Goal: Information Seeking & Learning: Learn about a topic

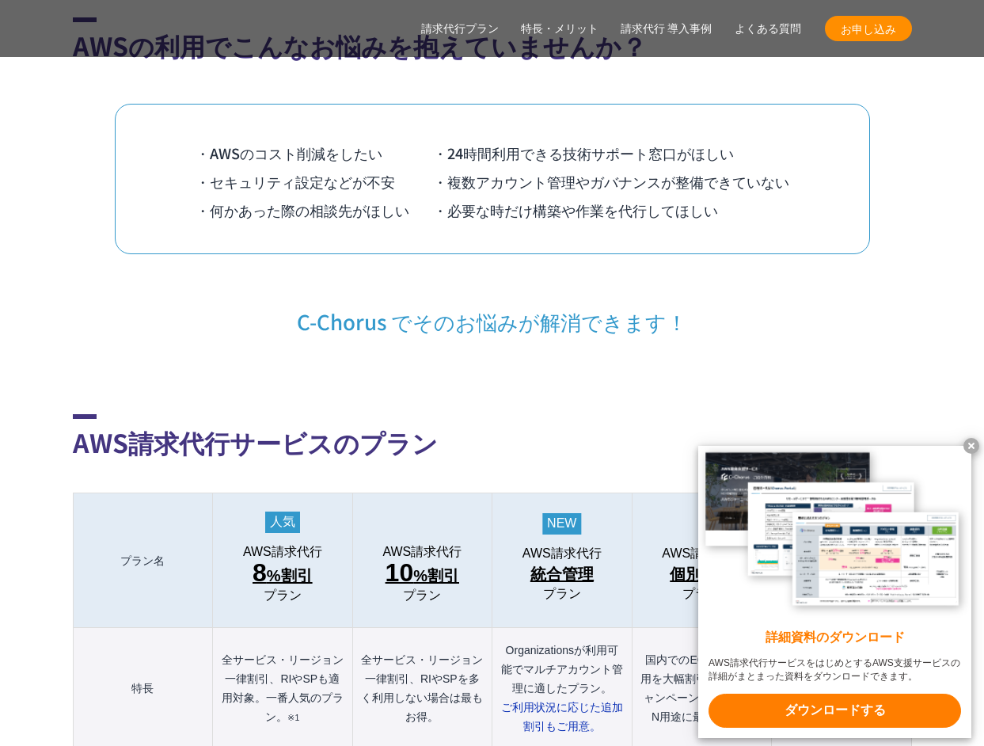
scroll to position [1326, 0]
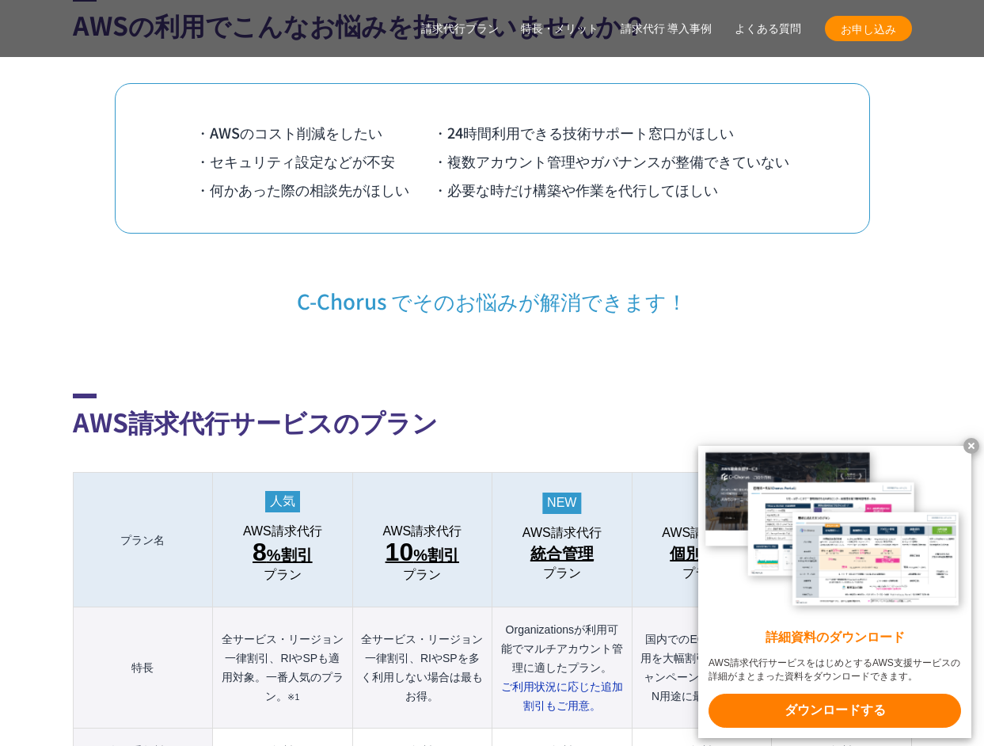
click at [969, 447] on x-t at bounding box center [971, 446] width 16 height 16
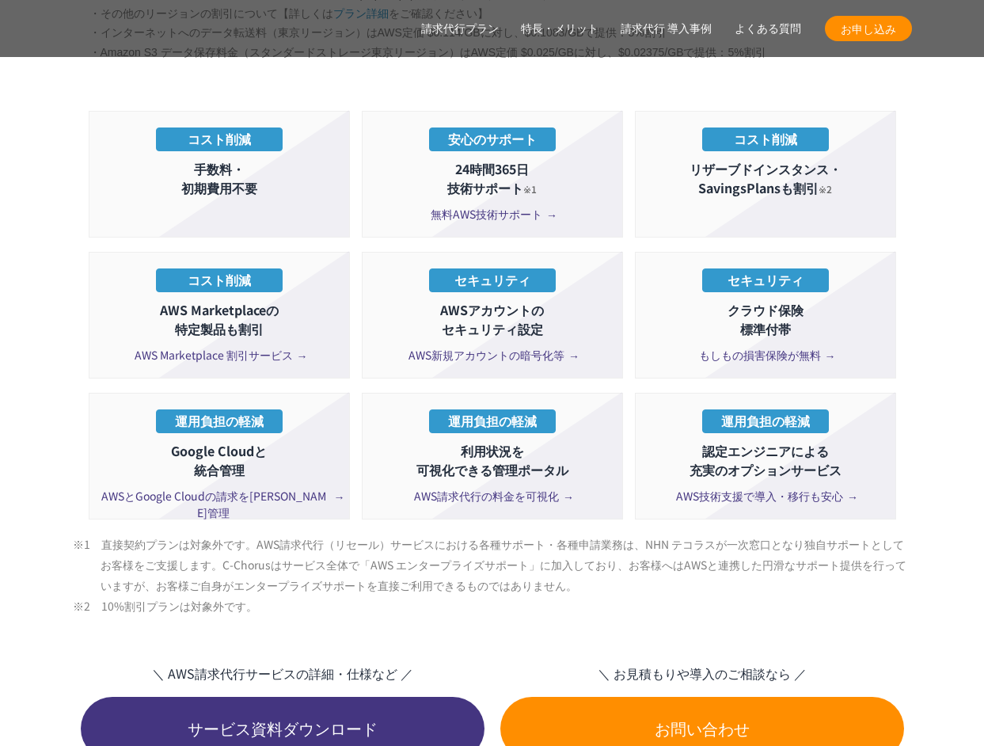
scroll to position [2854, 0]
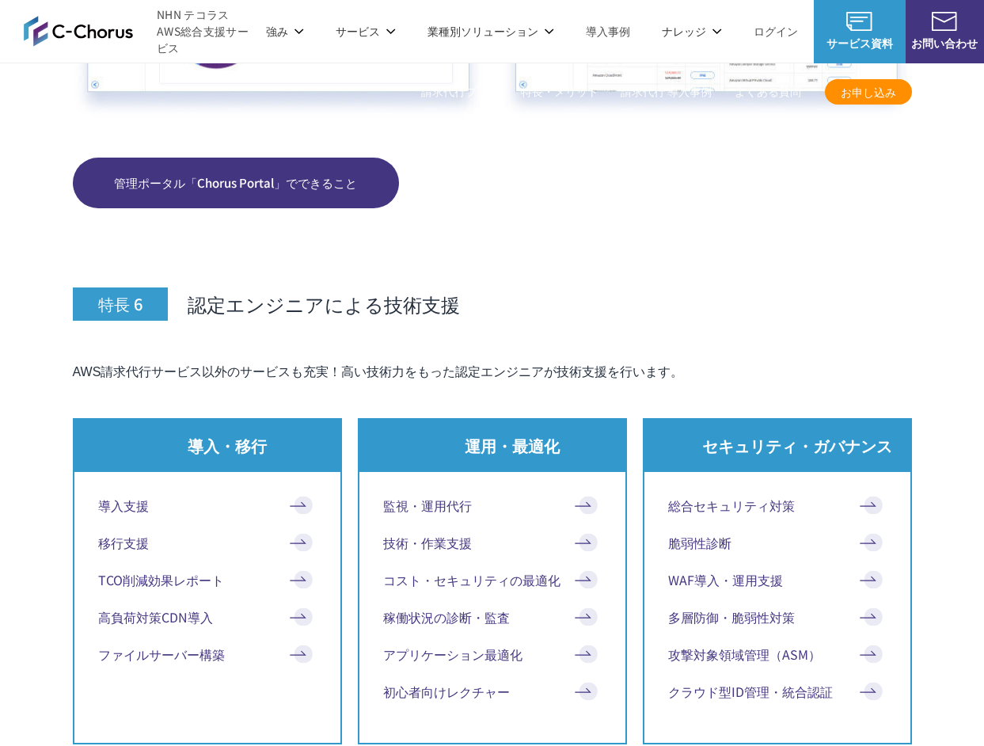
scroll to position [7453, 0]
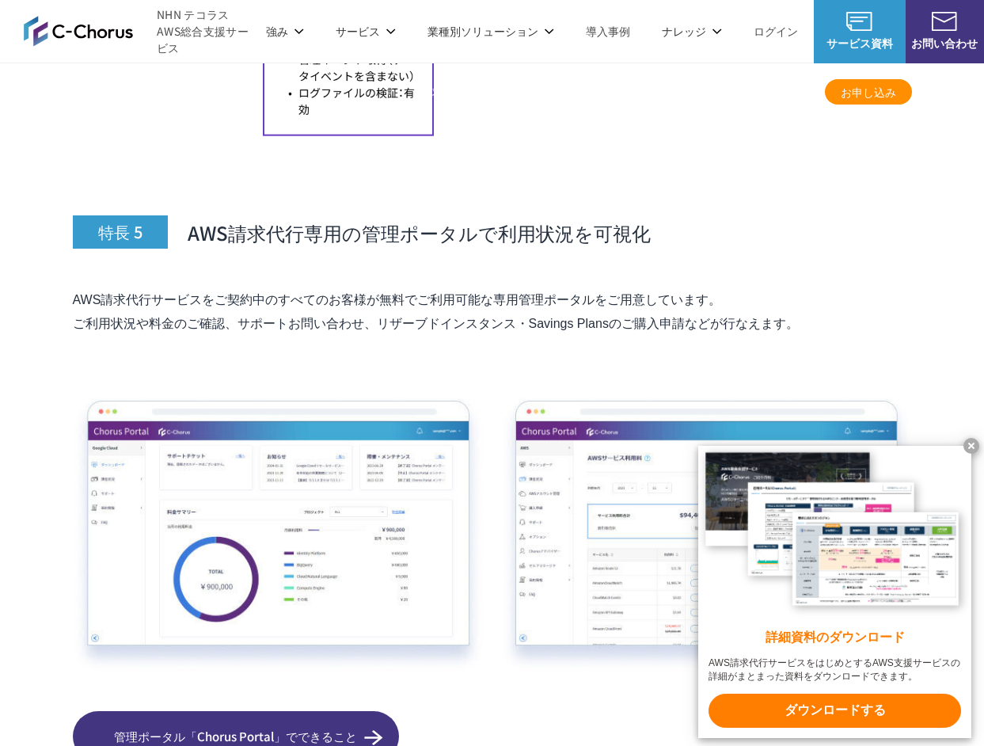
click at [969, 444] on x-t at bounding box center [971, 446] width 16 height 16
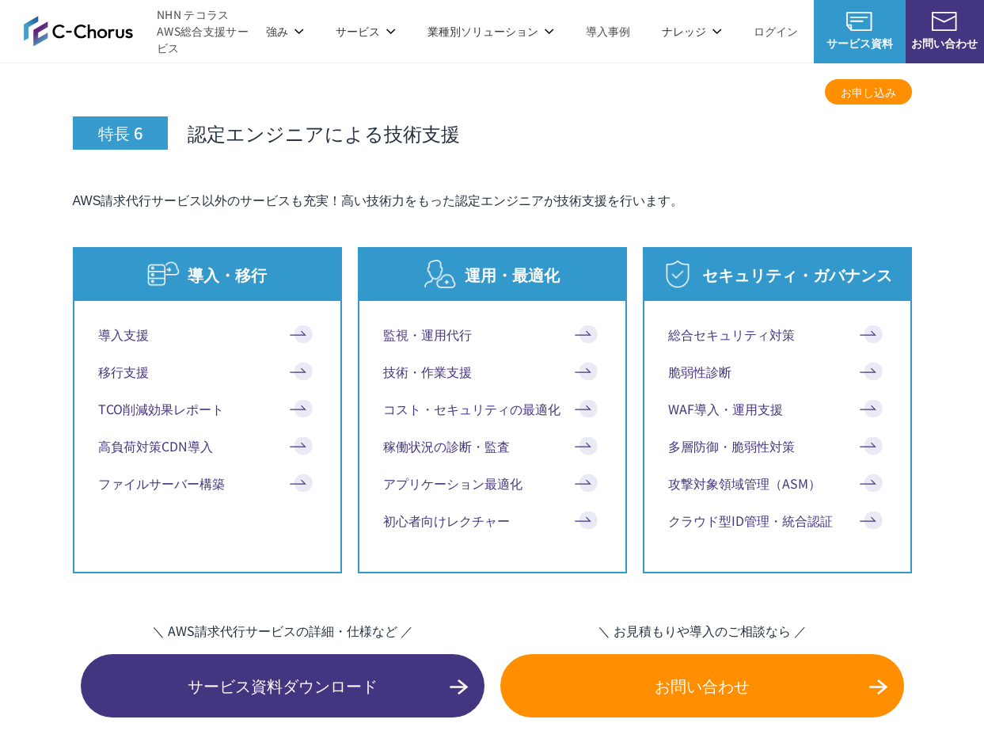
scroll to position [7734, 0]
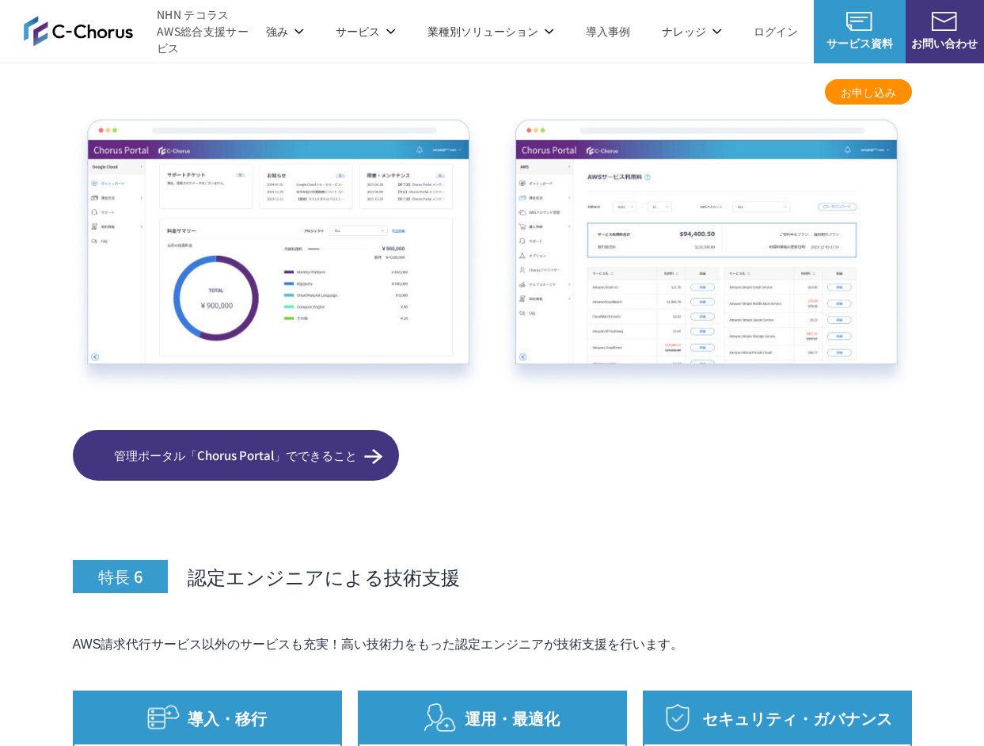
click at [363, 446] on span "管理ポータル「Chorus Portal」でできること" at bounding box center [236, 455] width 326 height 18
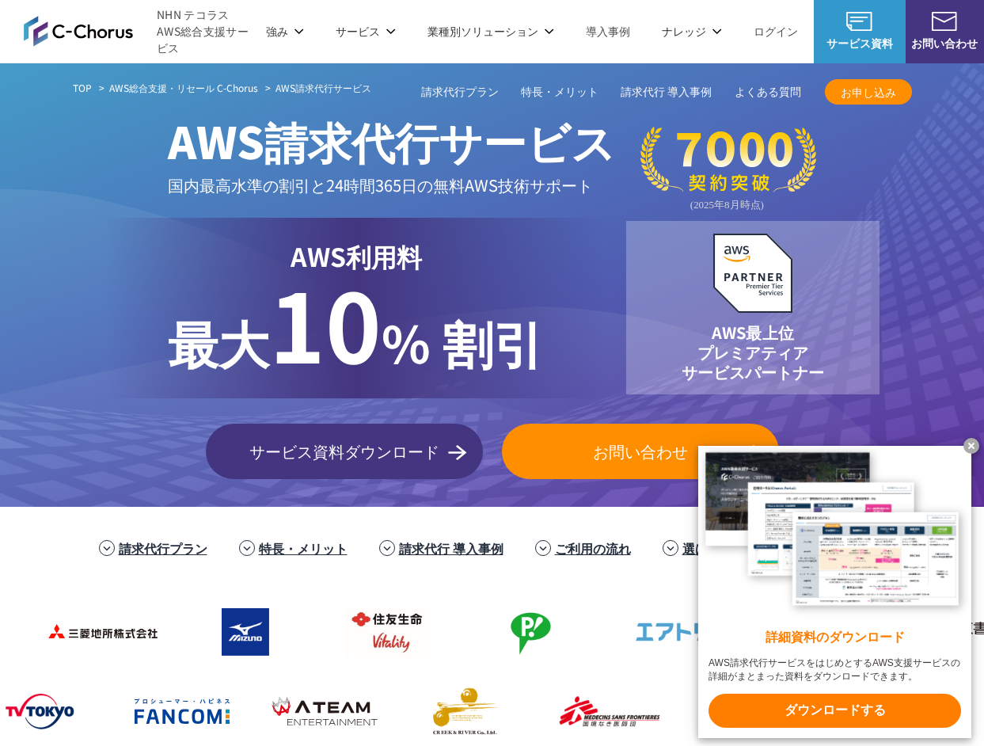
scroll to position [7488, 0]
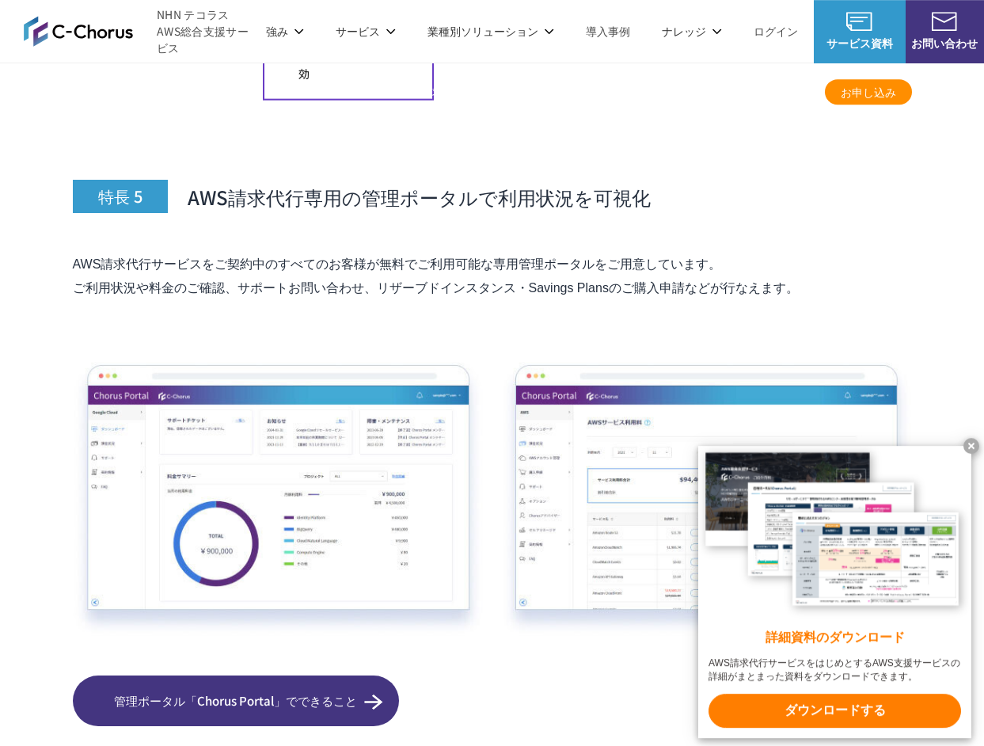
click at [934, 324] on section "AWS請求代行サービスの特長・メリット 特長 1 AWS利用料金が割引 特長 2 24時間365日の AWS技術サポートが 無料 (エンタープライズ相当) ※…" at bounding box center [492, 246] width 984 height 7229
click at [976, 442] on x-t at bounding box center [971, 446] width 16 height 16
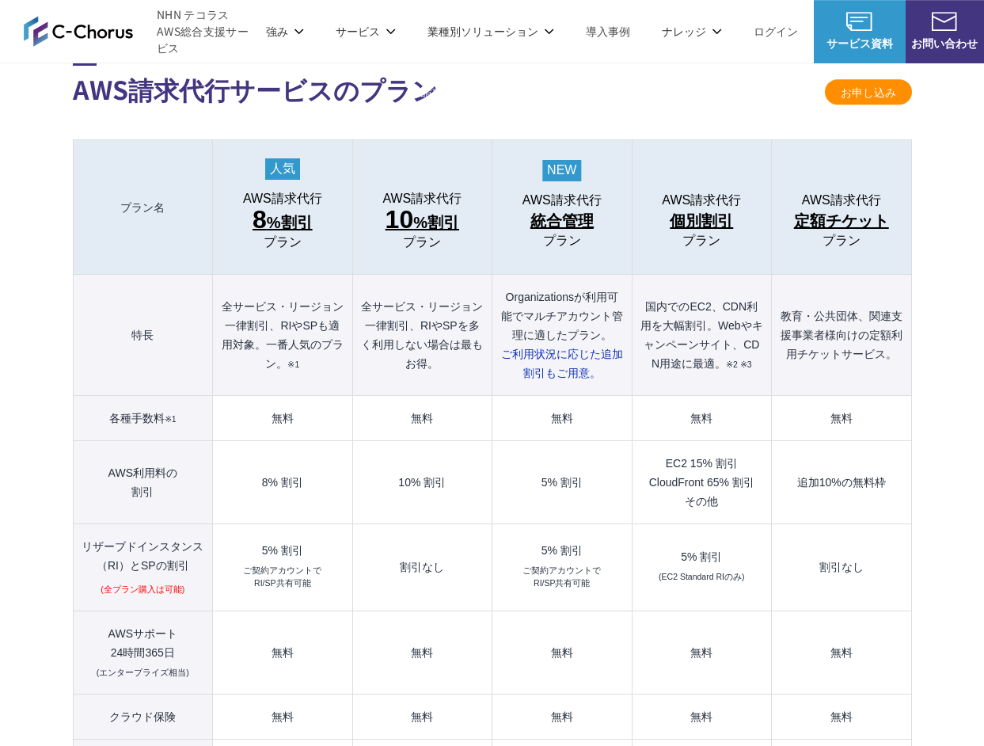
scroll to position [1656, 0]
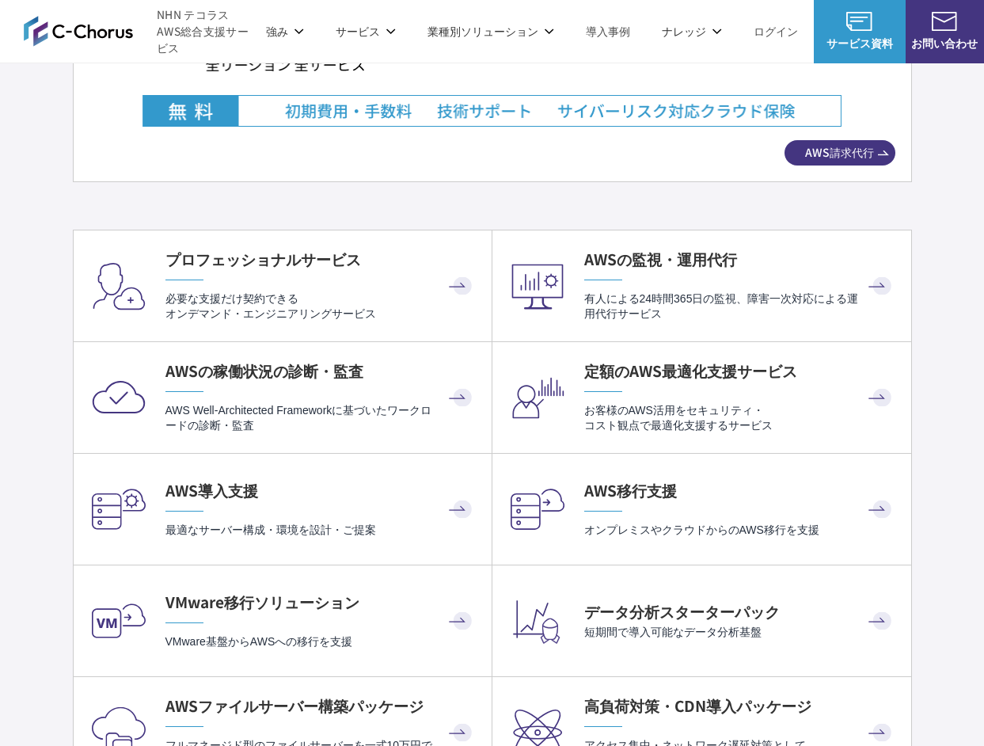
scroll to position [2982, 0]
